Goal: Information Seeking & Learning: Learn about a topic

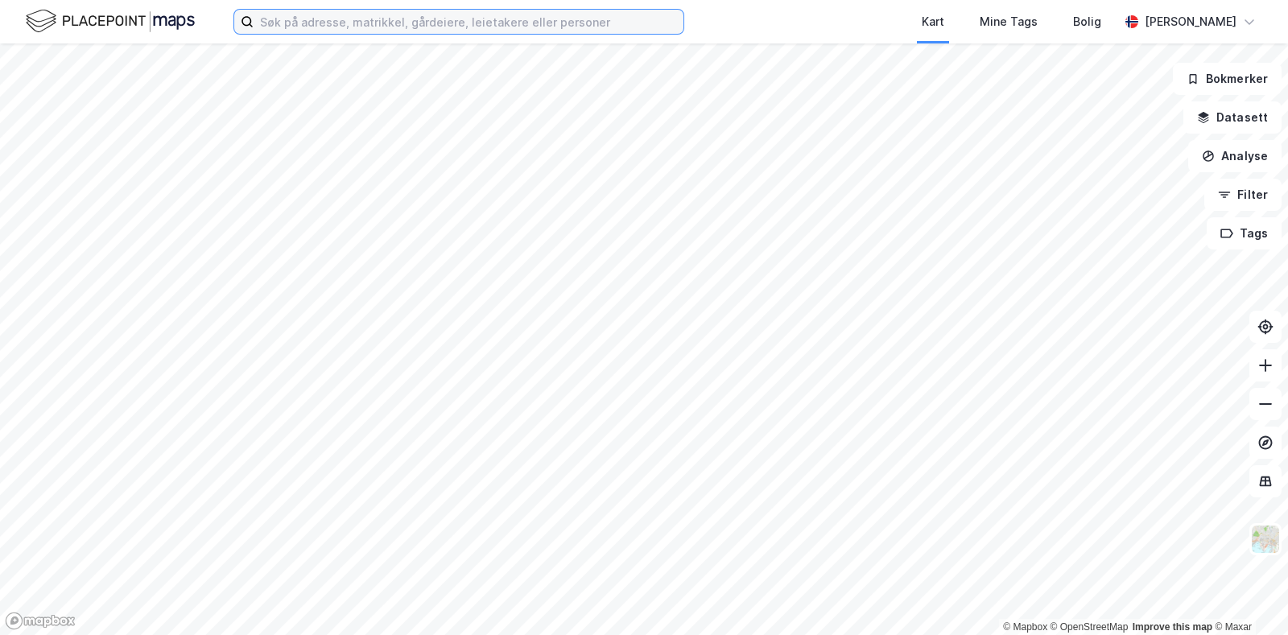
click at [338, 23] on input at bounding box center [468, 22] width 430 height 24
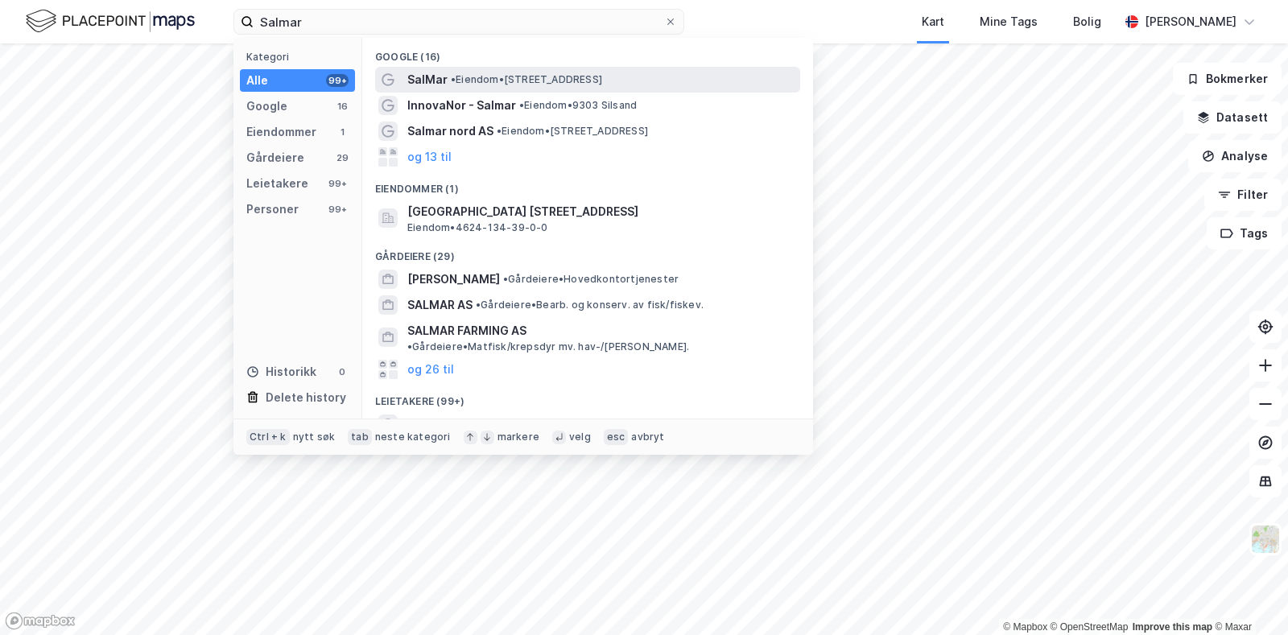
click at [455, 75] on span "•" at bounding box center [453, 79] width 5 height 12
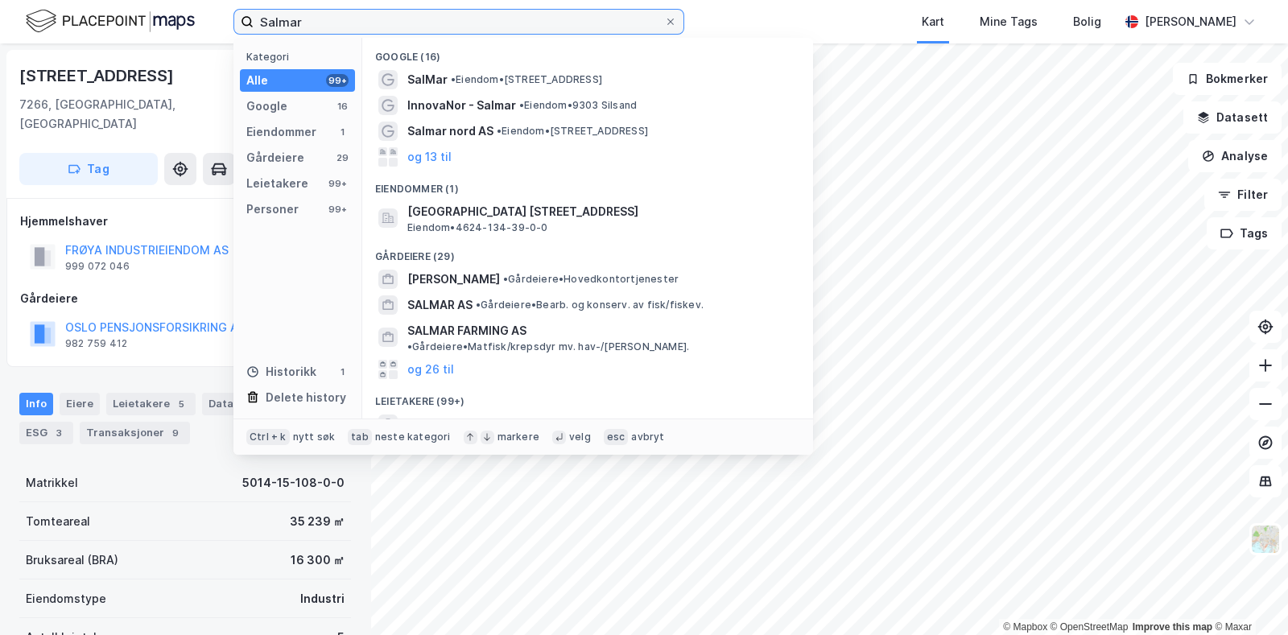
click at [385, 25] on input "Salmar" at bounding box center [458, 22] width 410 height 24
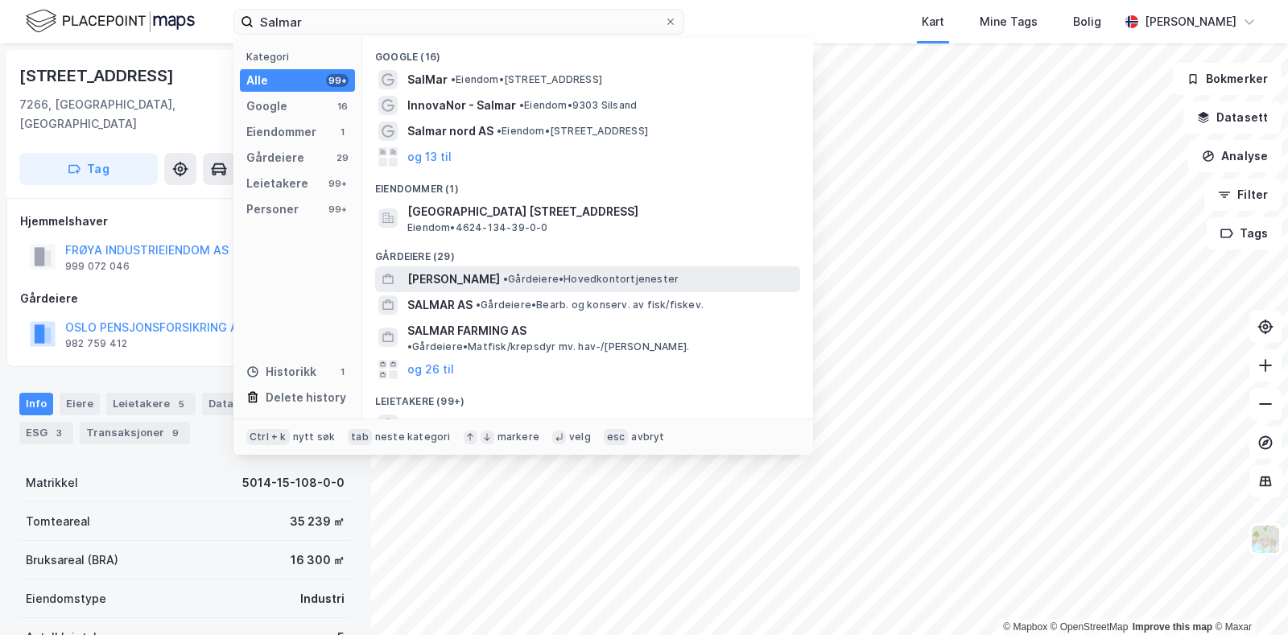
click at [477, 279] on span "[PERSON_NAME]" at bounding box center [453, 279] width 93 height 19
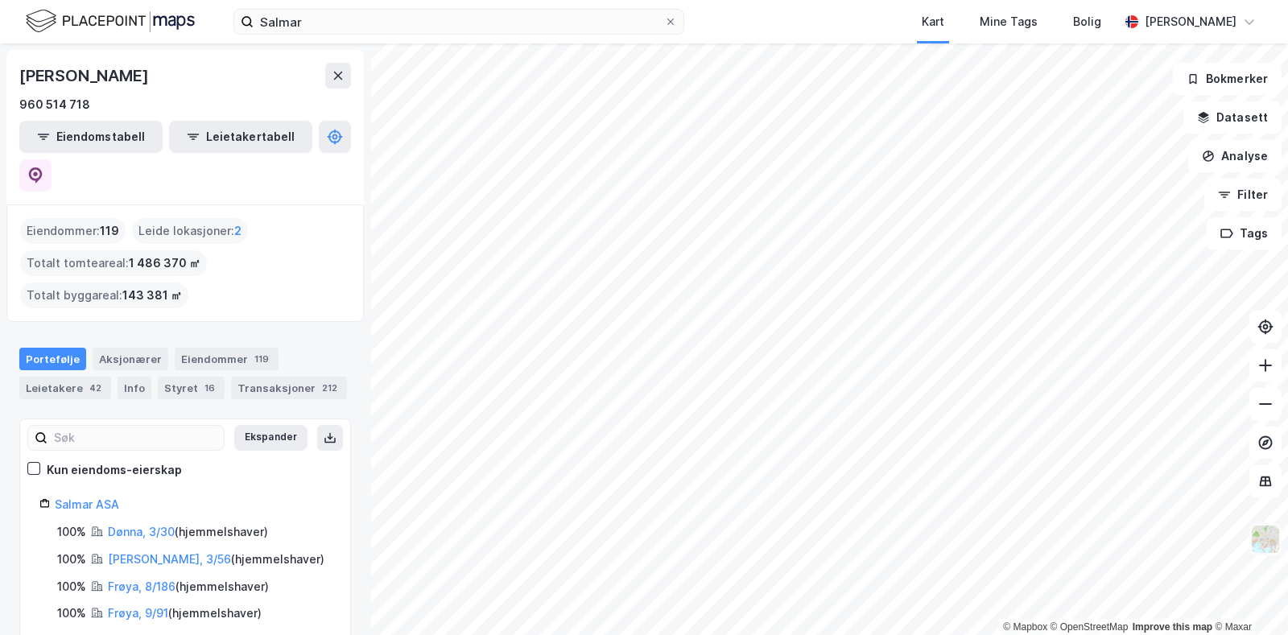
click at [1271, 543] on img at bounding box center [1265, 539] width 31 height 31
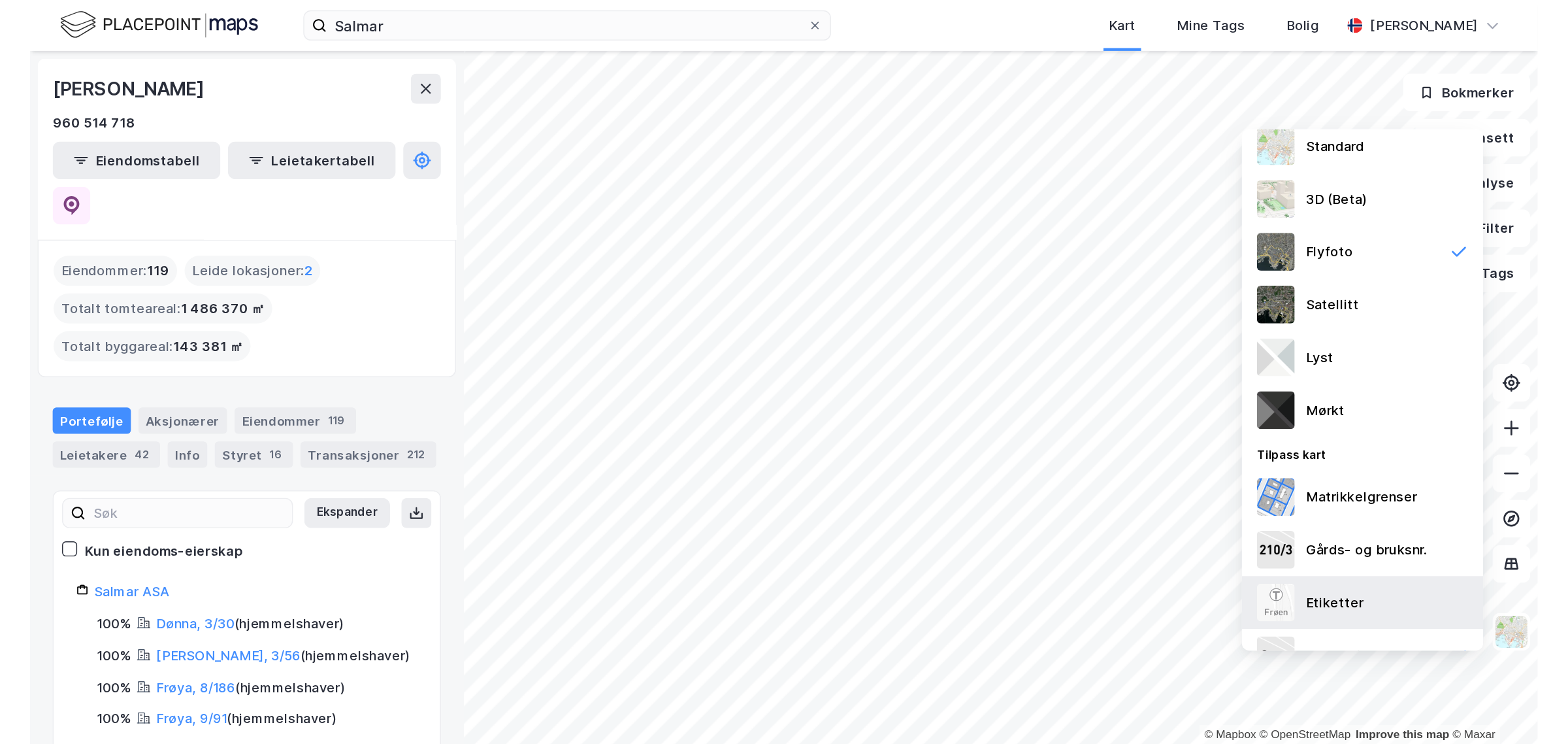
scroll to position [57, 0]
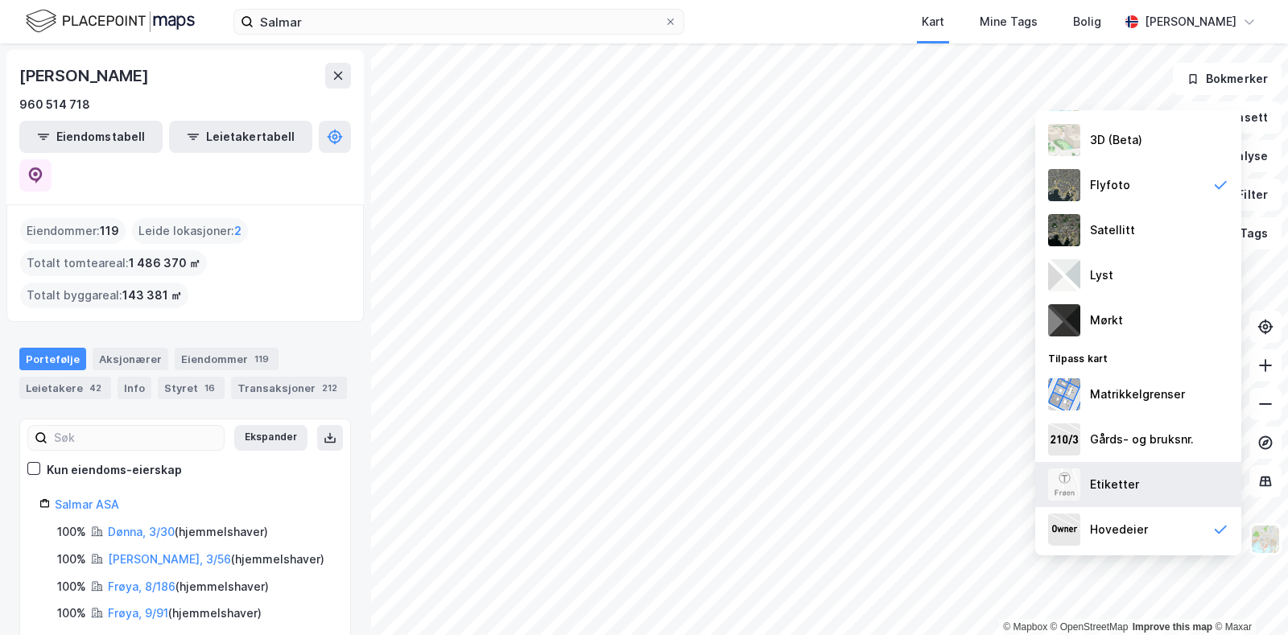
click at [1127, 480] on div "Etiketter" at bounding box center [1114, 484] width 49 height 19
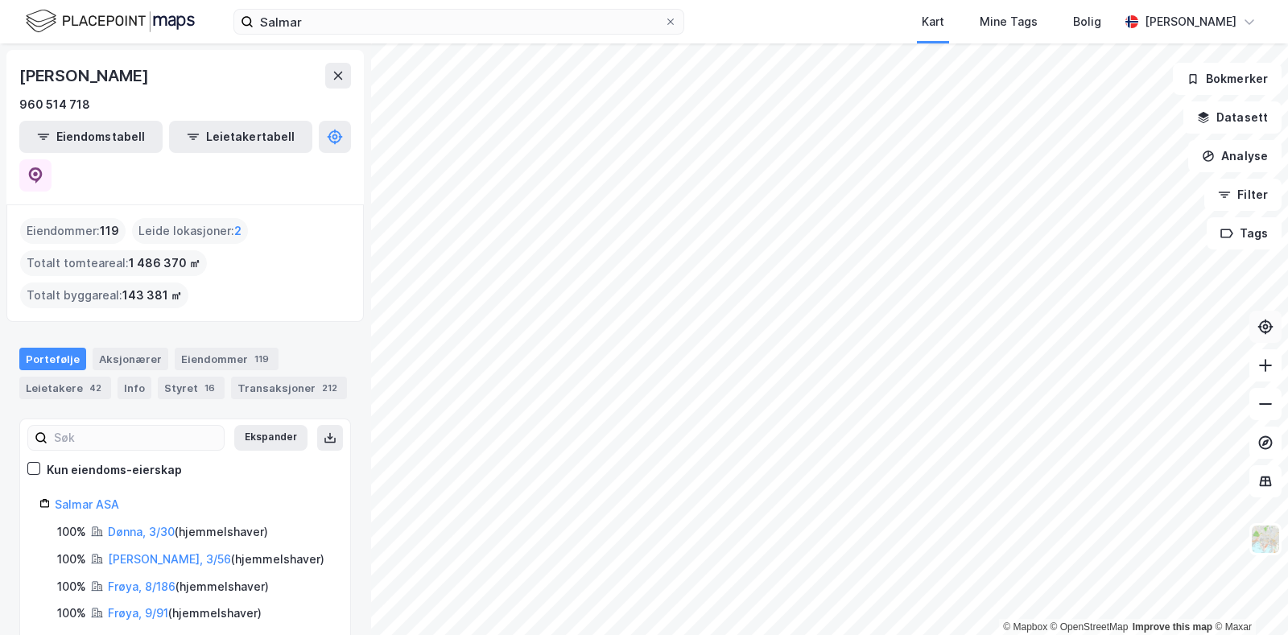
click at [1275, 340] on div "© Mapbox © OpenStreetMap Improve this map © [PERSON_NAME] ASA 960 514 718 Eiend…" at bounding box center [644, 338] width 1288 height 591
click at [711, 634] on html "Salmar Kart Mine Tags Bolig [PERSON_NAME] © Mapbox © OpenStreetMap Improve this…" at bounding box center [644, 317] width 1288 height 635
click at [822, 634] on html "Salmar Kart Mine Tags Bolig [PERSON_NAME] © Mapbox © OpenStreetMap Improve this…" at bounding box center [644, 317] width 1288 height 635
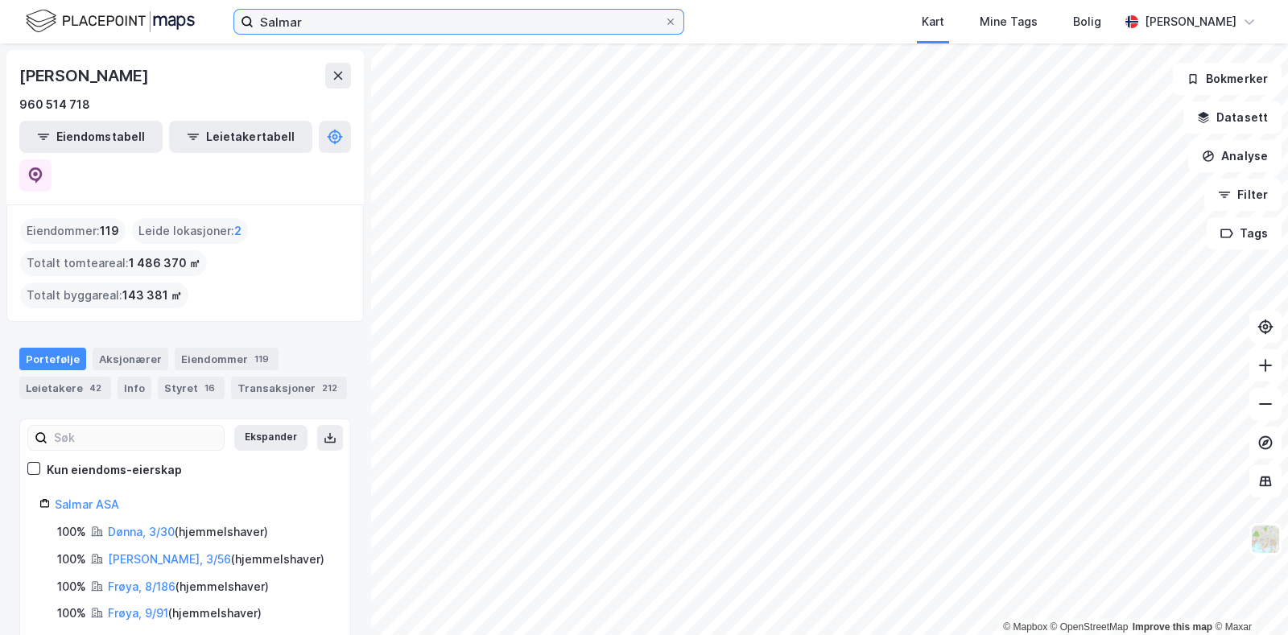
click at [356, 19] on input "Salmar" at bounding box center [458, 22] width 410 height 24
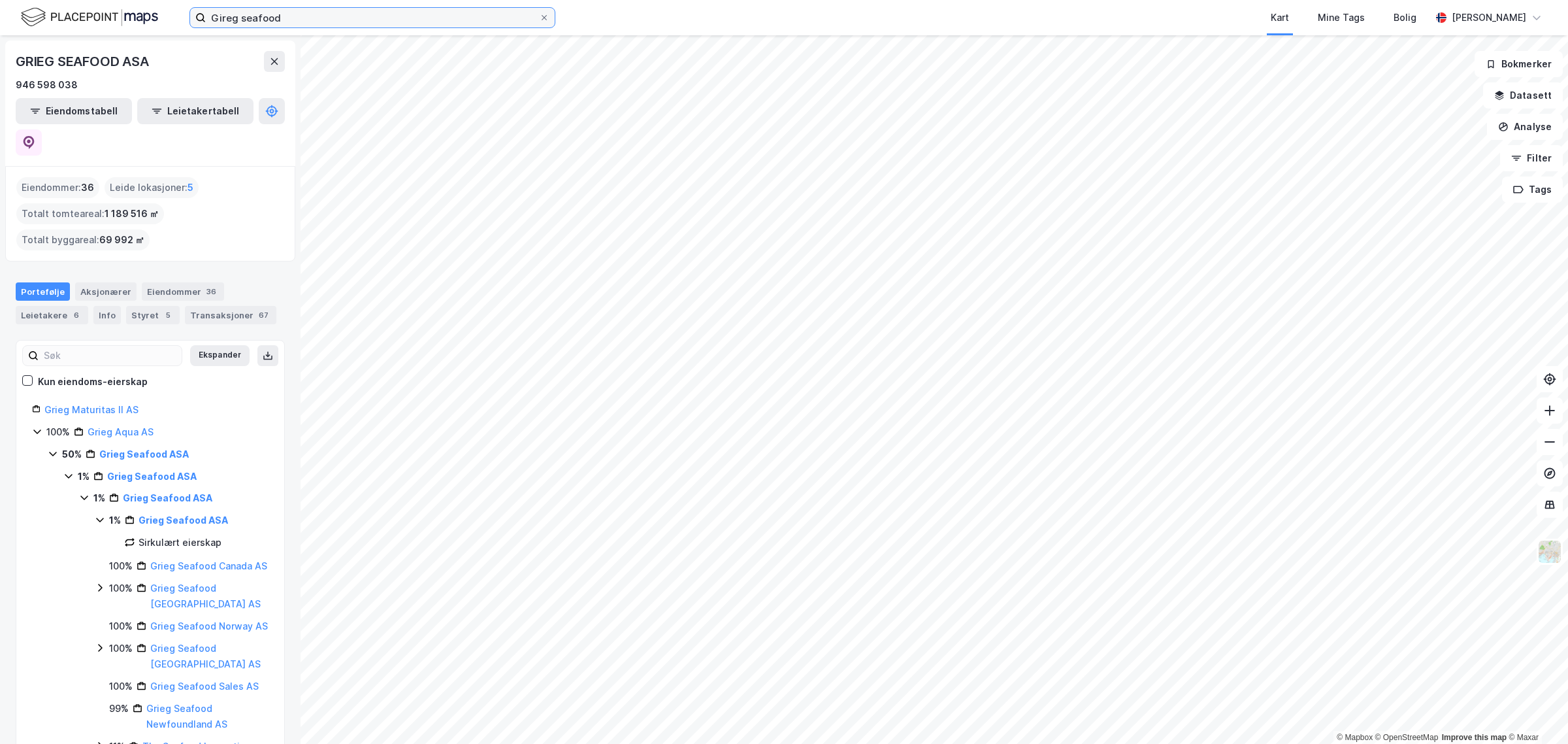
click at [282, 19] on input "Gireg seafood" at bounding box center [372, 18] width 333 height 19
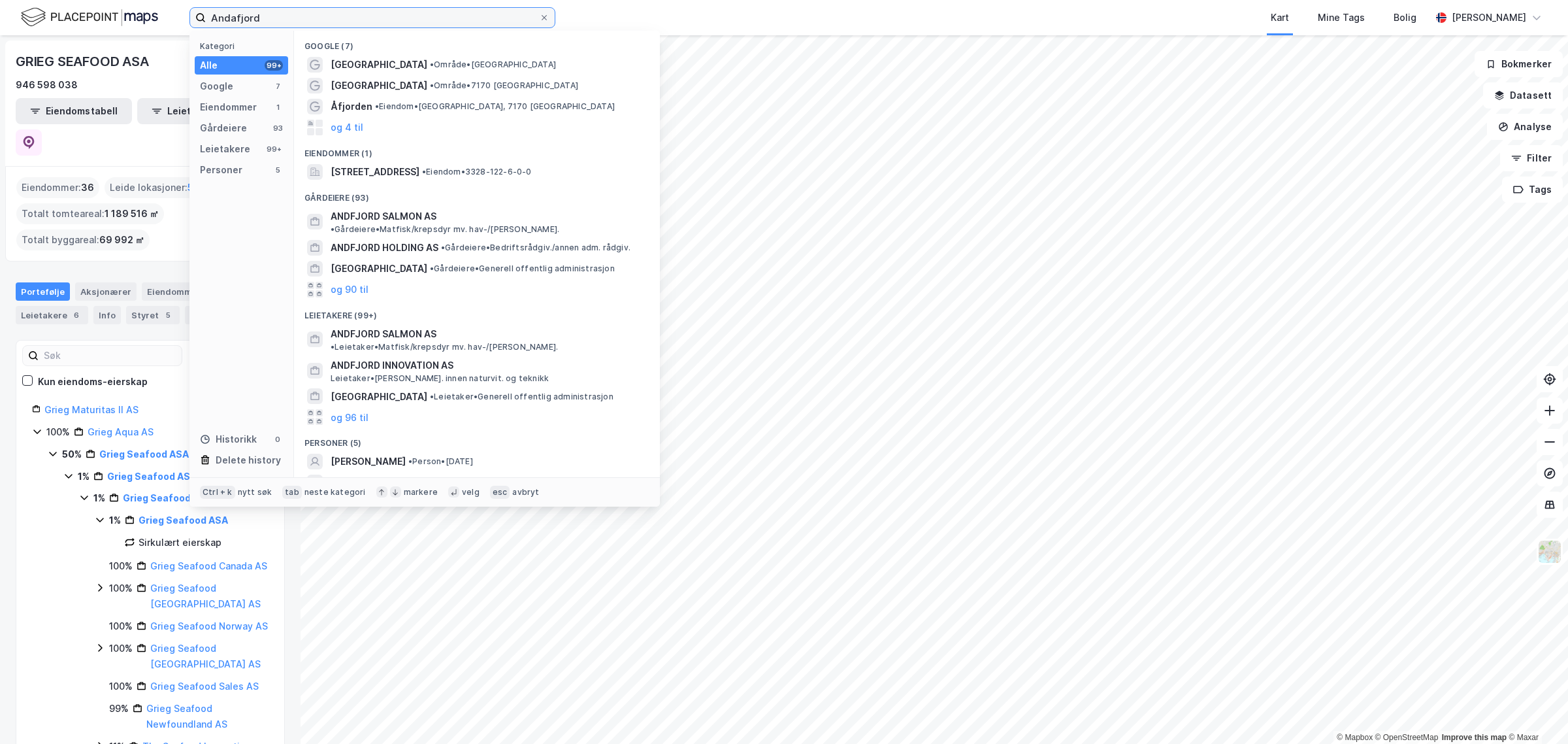
click at [274, 15] on input "Andafjord" at bounding box center [372, 18] width 333 height 19
paste input "NDFJORD SALMON"
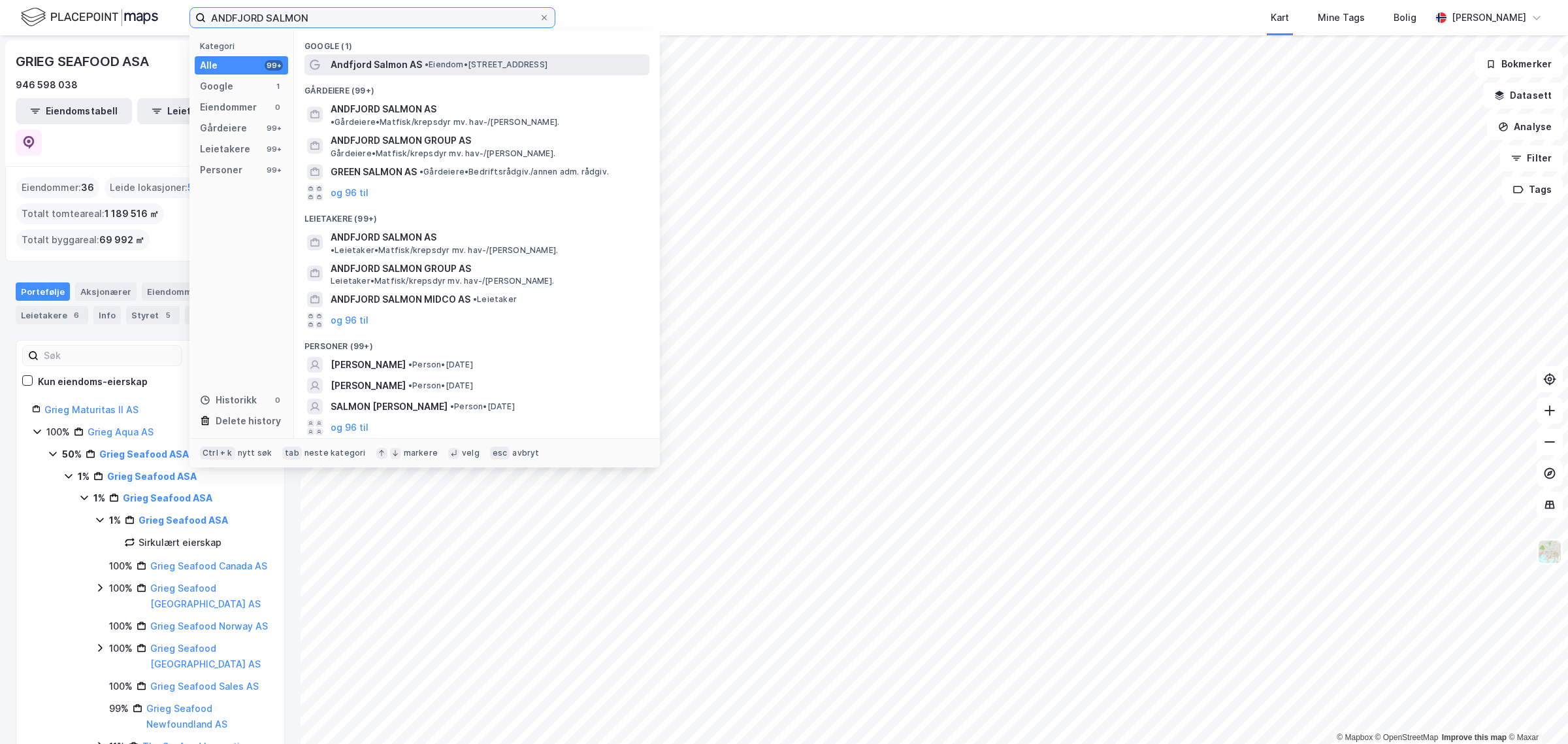
type input "ANDFJORD SALMON"
click at [423, 70] on div "[PERSON_NAME] AS • Eiendom • [STREET_ADDRESS]" at bounding box center [488, 64] width 316 height 15
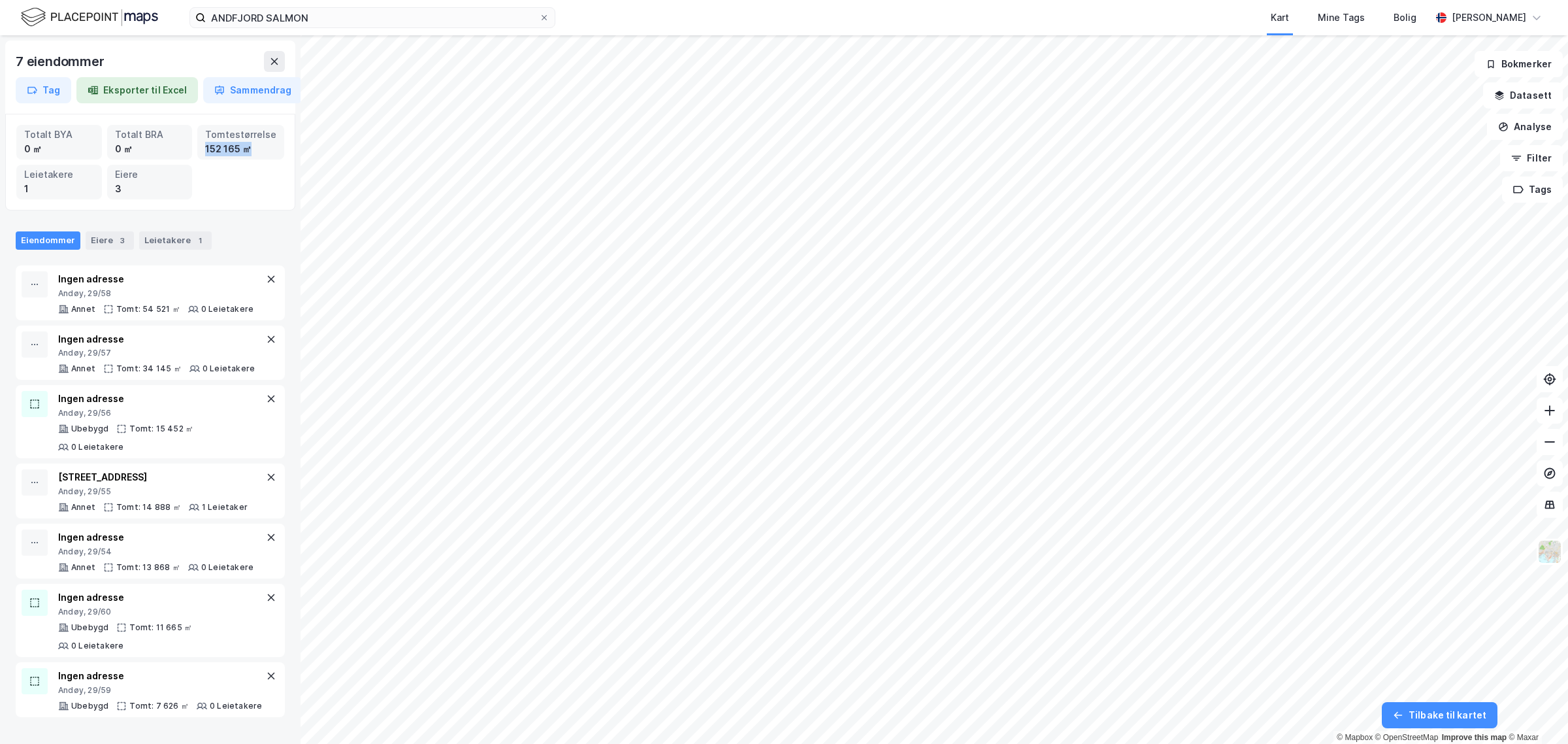
drag, startPoint x: 211, startPoint y: 145, endPoint x: 262, endPoint y: 145, distance: 51.0
click at [262, 145] on div "152 165 ㎡" at bounding box center [241, 149] width 71 height 15
drag, startPoint x: 205, startPoint y: 149, endPoint x: 256, endPoint y: 152, distance: 51.1
click at [256, 152] on div "Tomtestørrelse 153 783 ㎡" at bounding box center [240, 142] width 87 height 35
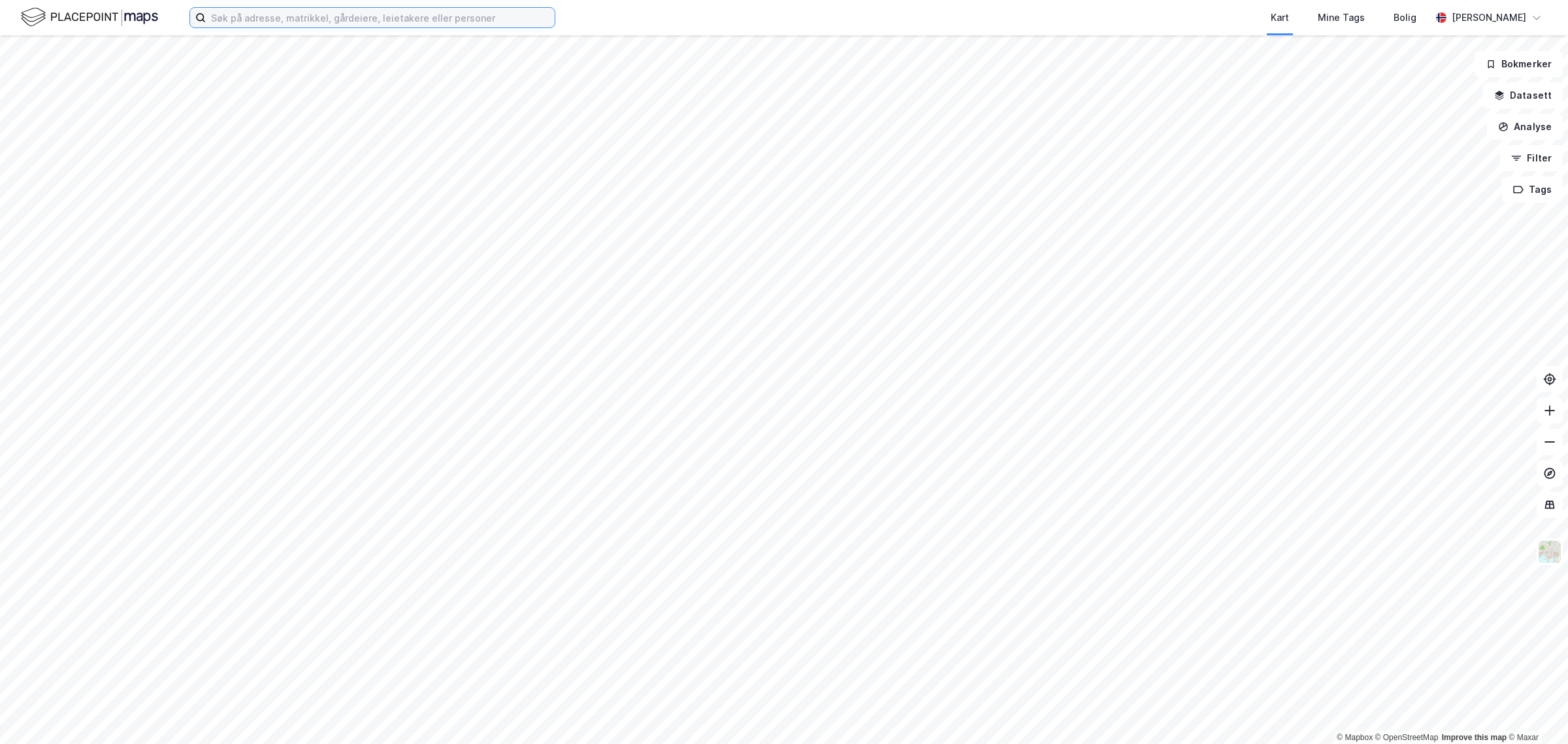
click at [435, 22] on input at bounding box center [380, 18] width 349 height 19
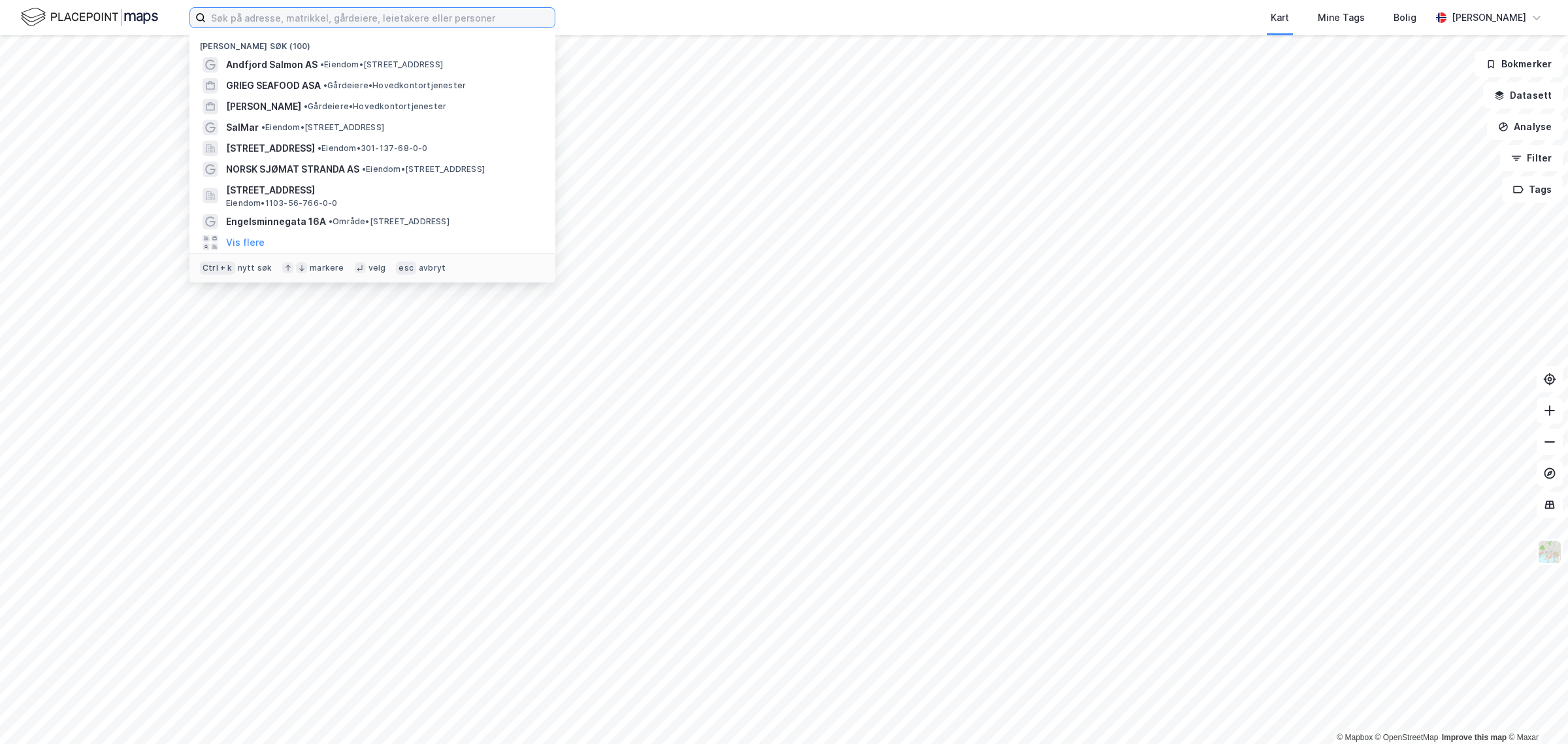
paste input "[STREET_ADDRESS] and 135"
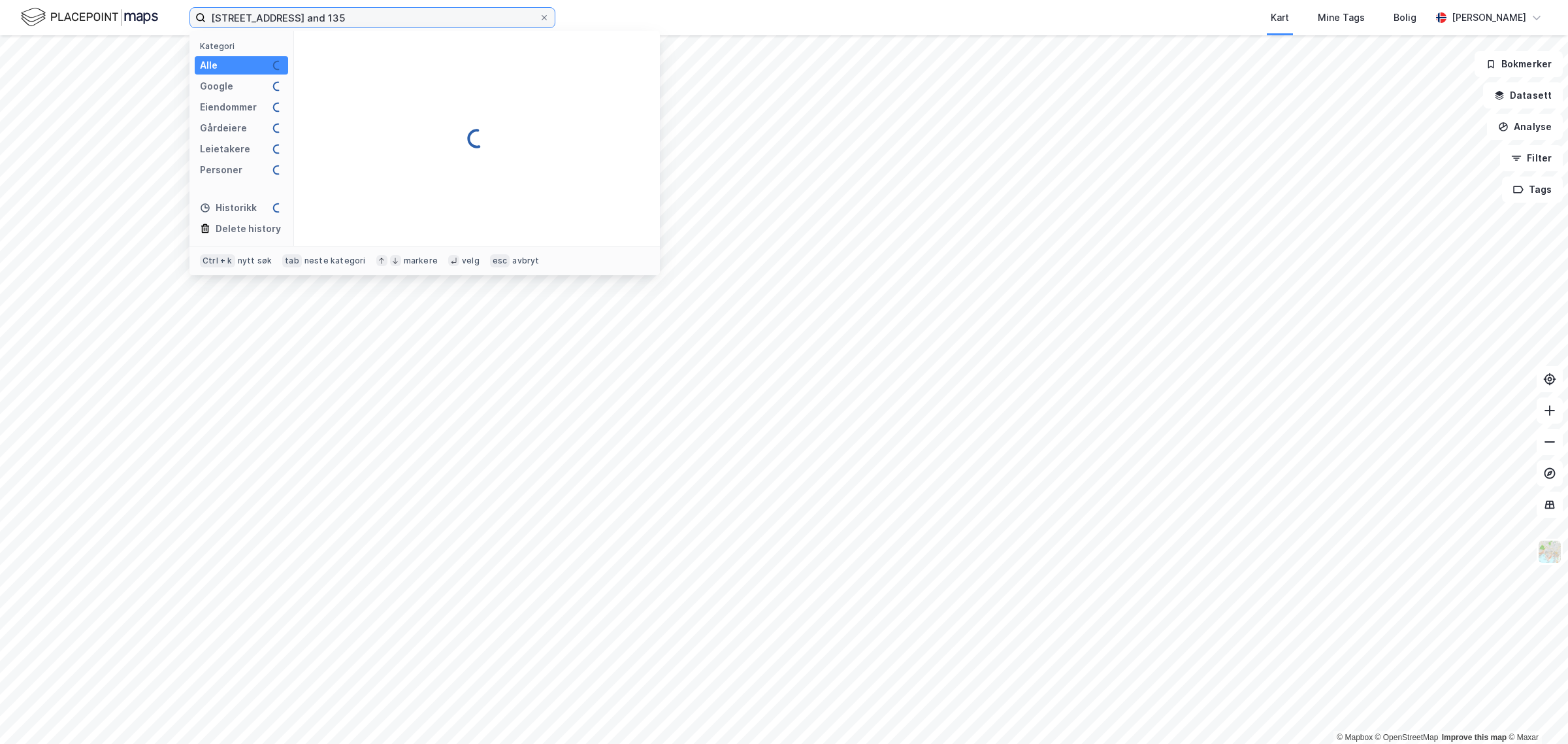
click at [295, 16] on input "[STREET_ADDRESS] and 135" at bounding box center [372, 18] width 333 height 19
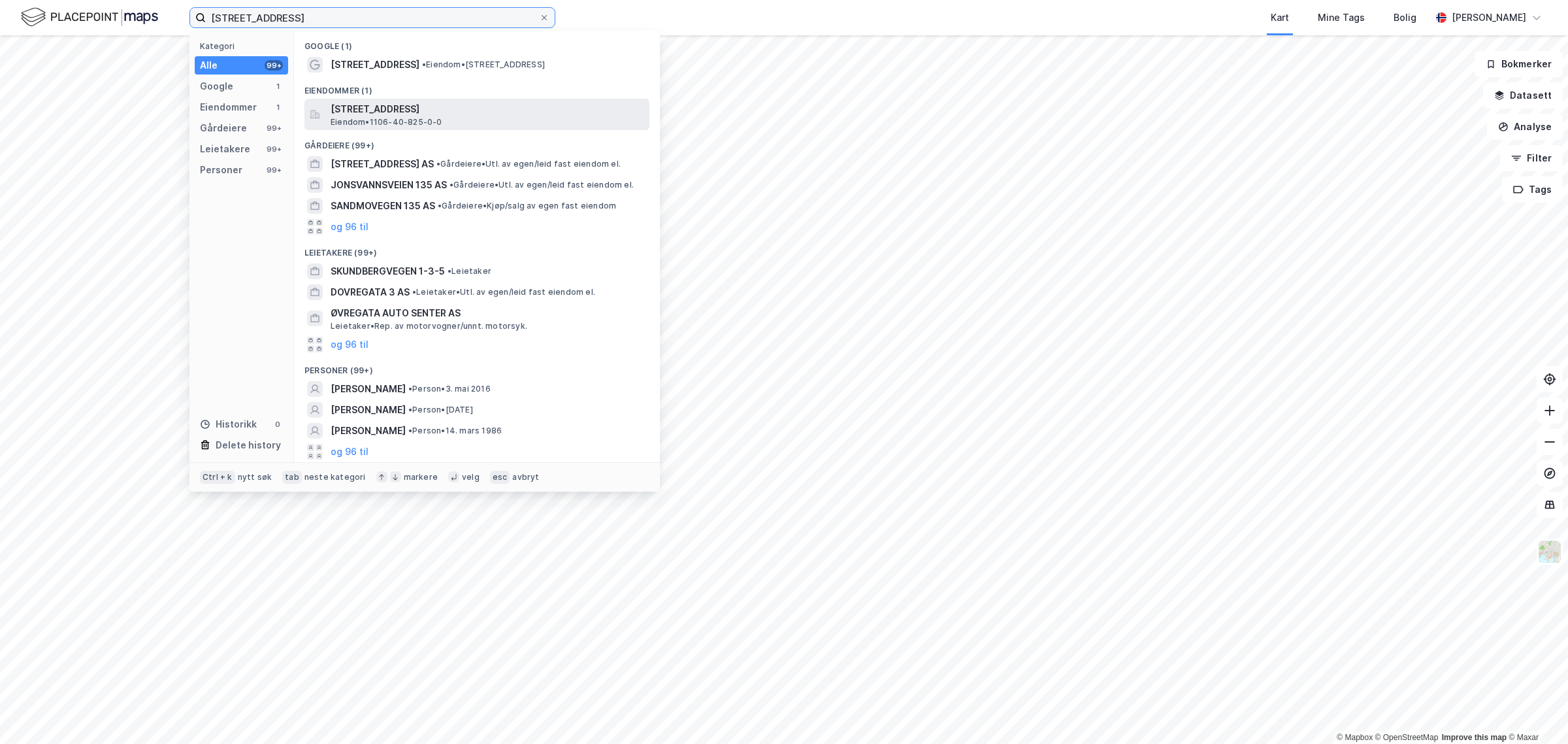
type input "[STREET_ADDRESS]"
click at [374, 115] on span "Øvregata 135, 5527, HAUGESUND, HAUGESUND" at bounding box center [487, 109] width 313 height 15
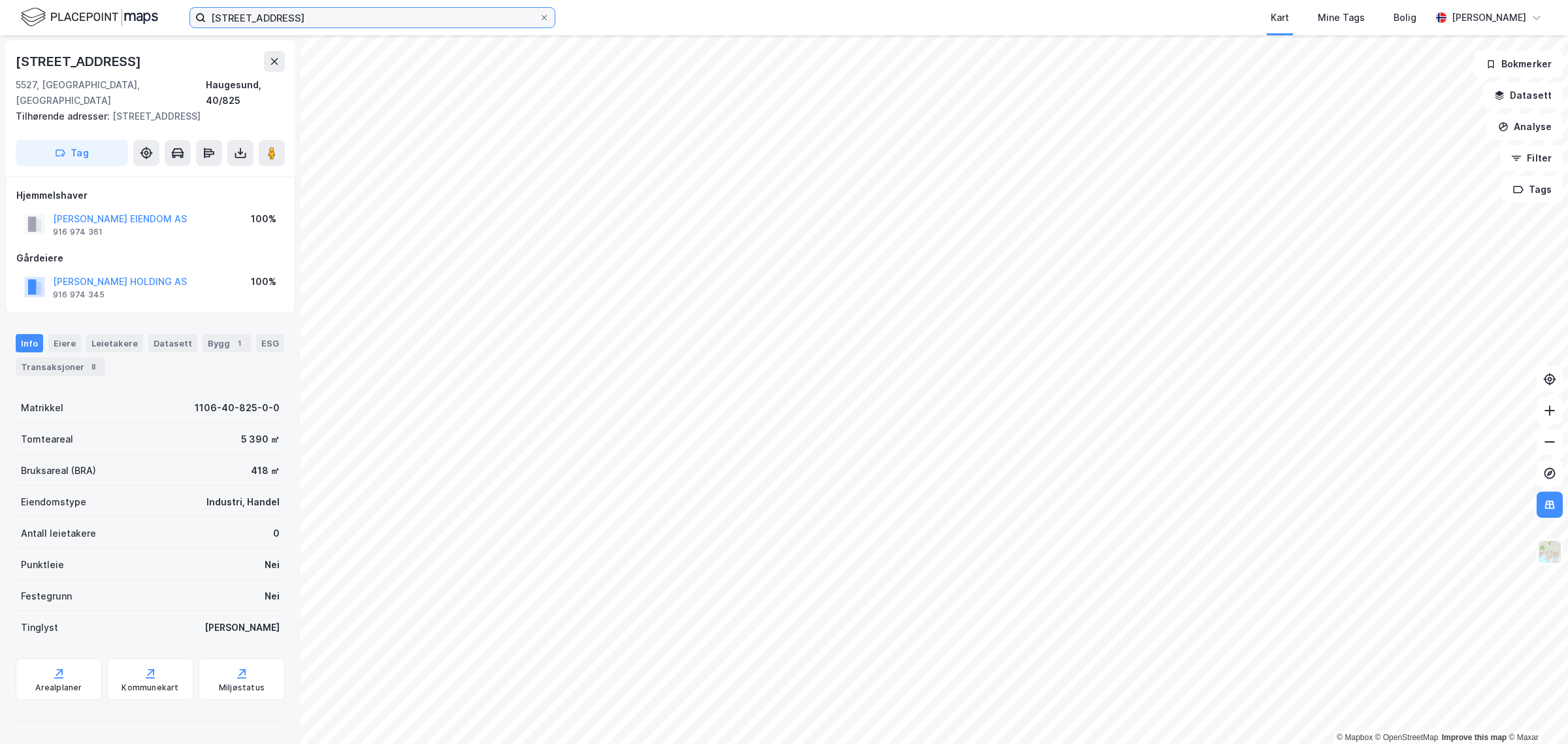
click at [296, 13] on input "Øvregata 135" at bounding box center [372, 18] width 333 height 19
